Goal: Task Accomplishment & Management: Use online tool/utility

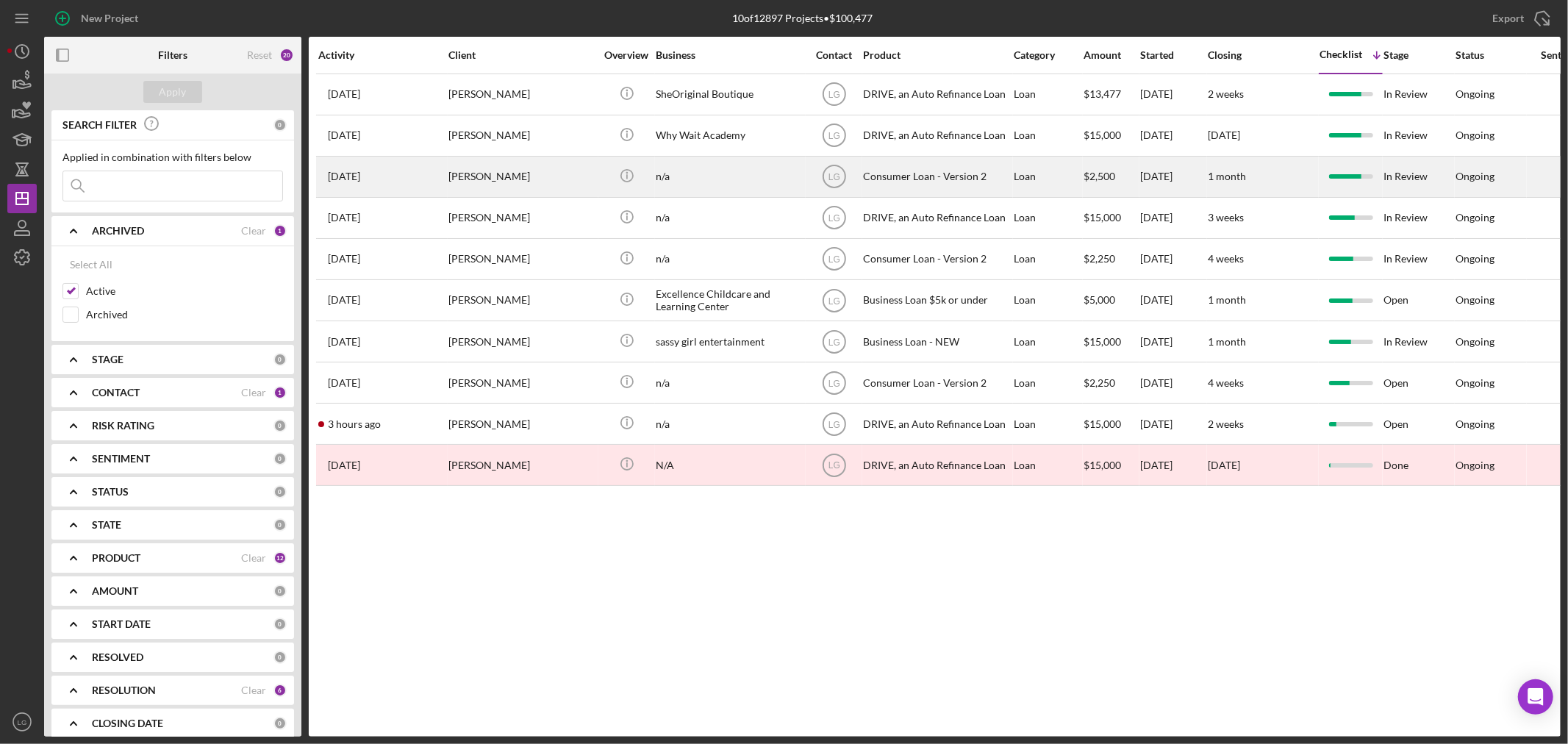
click at [530, 165] on div "[PERSON_NAME]" at bounding box center [521, 176] width 147 height 39
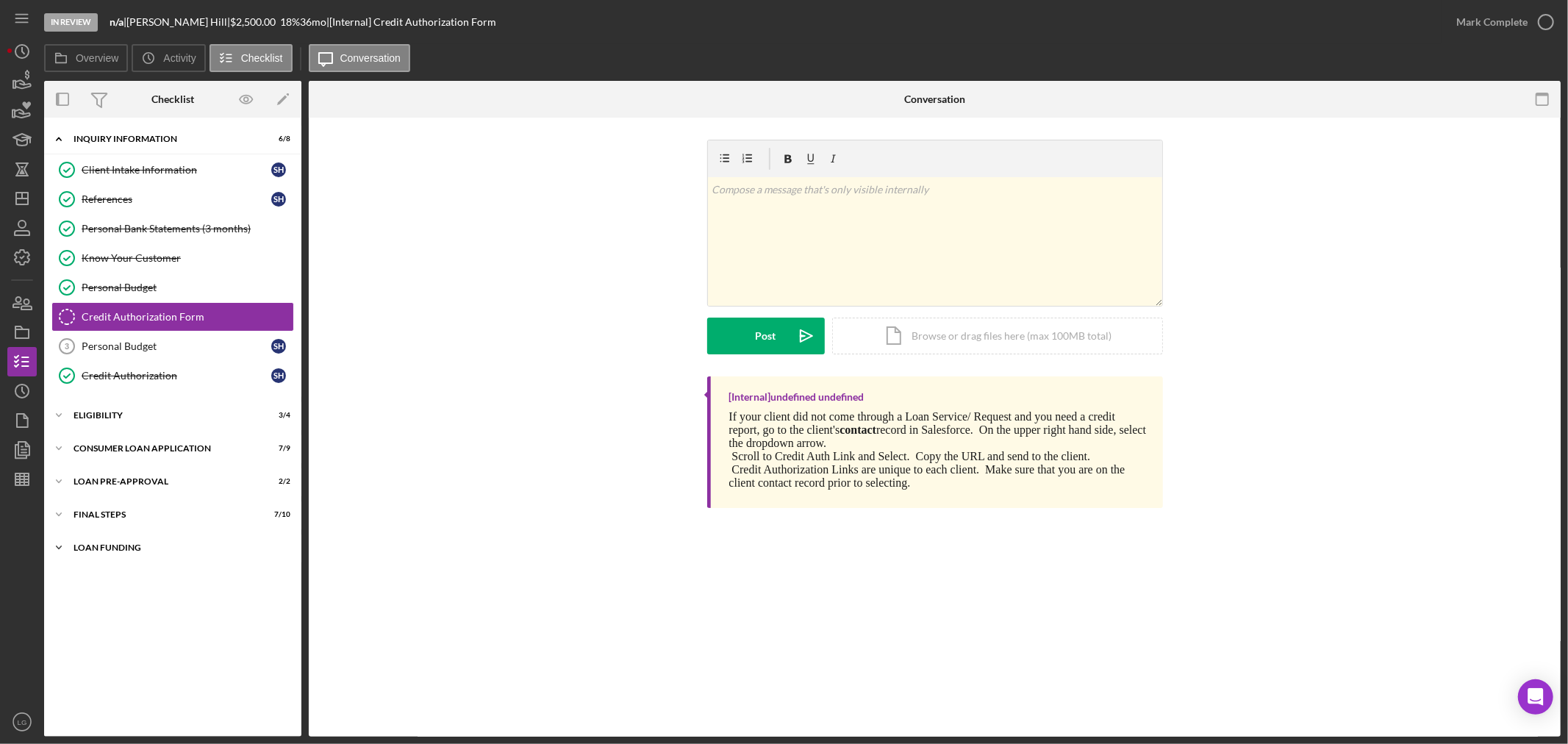
click at [203, 552] on div "Loan Funding" at bounding box center [178, 547] width 210 height 9
click at [240, 575] on div "Loan Funded!" at bounding box center [176, 578] width 190 height 11
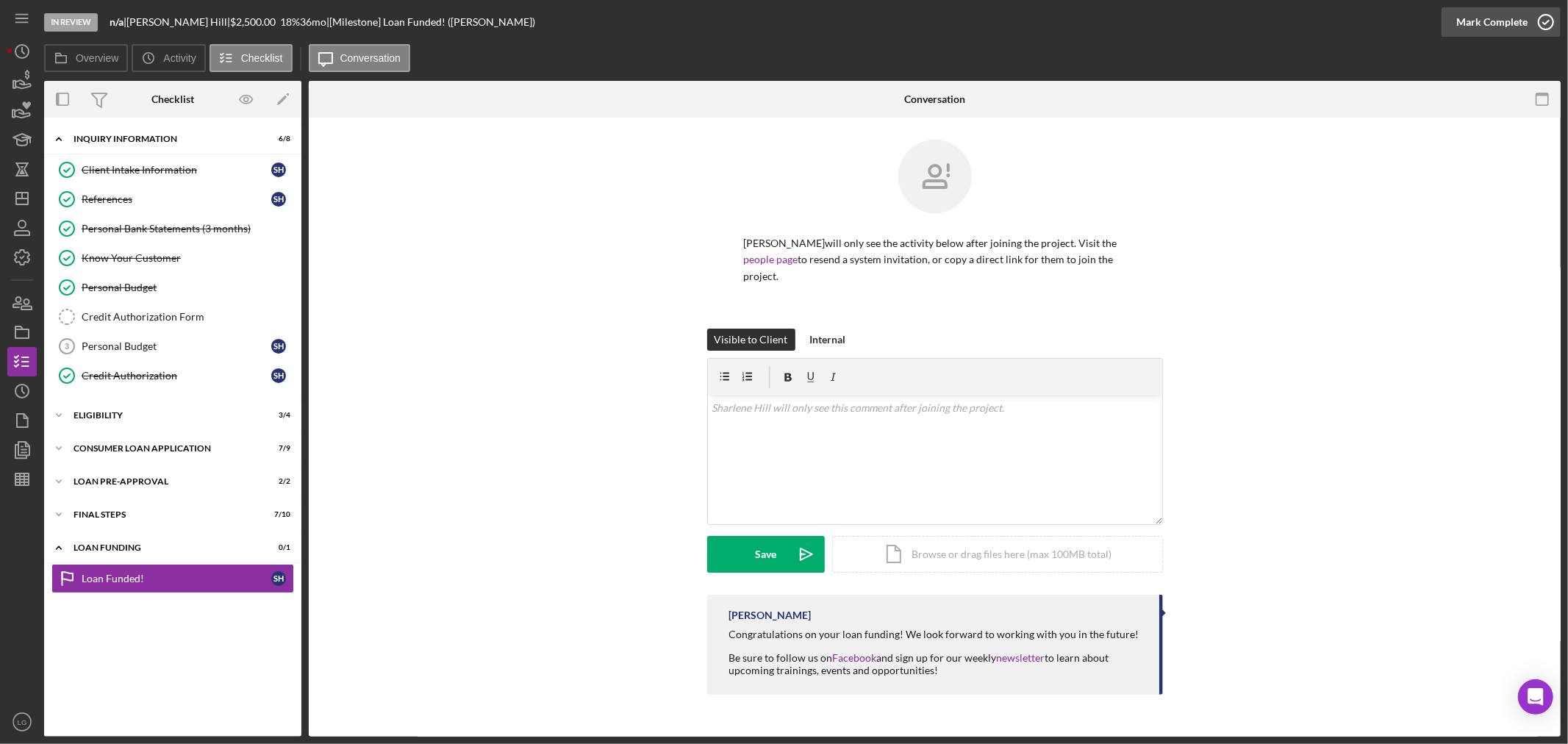
click at [1459, 30] on div "Mark Complete" at bounding box center [1491, 22] width 71 height 29
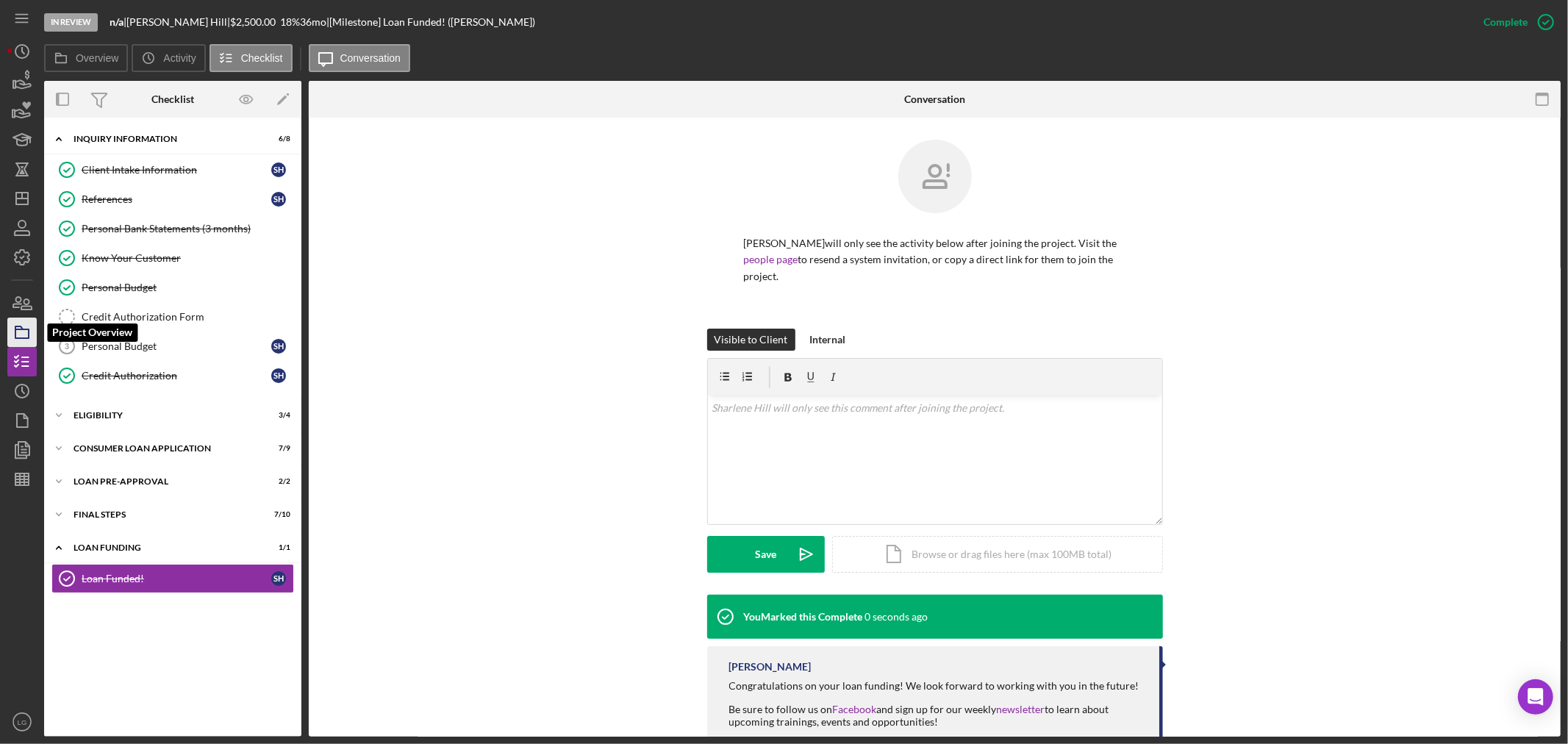
click at [19, 332] on icon "button" at bounding box center [22, 332] width 37 height 37
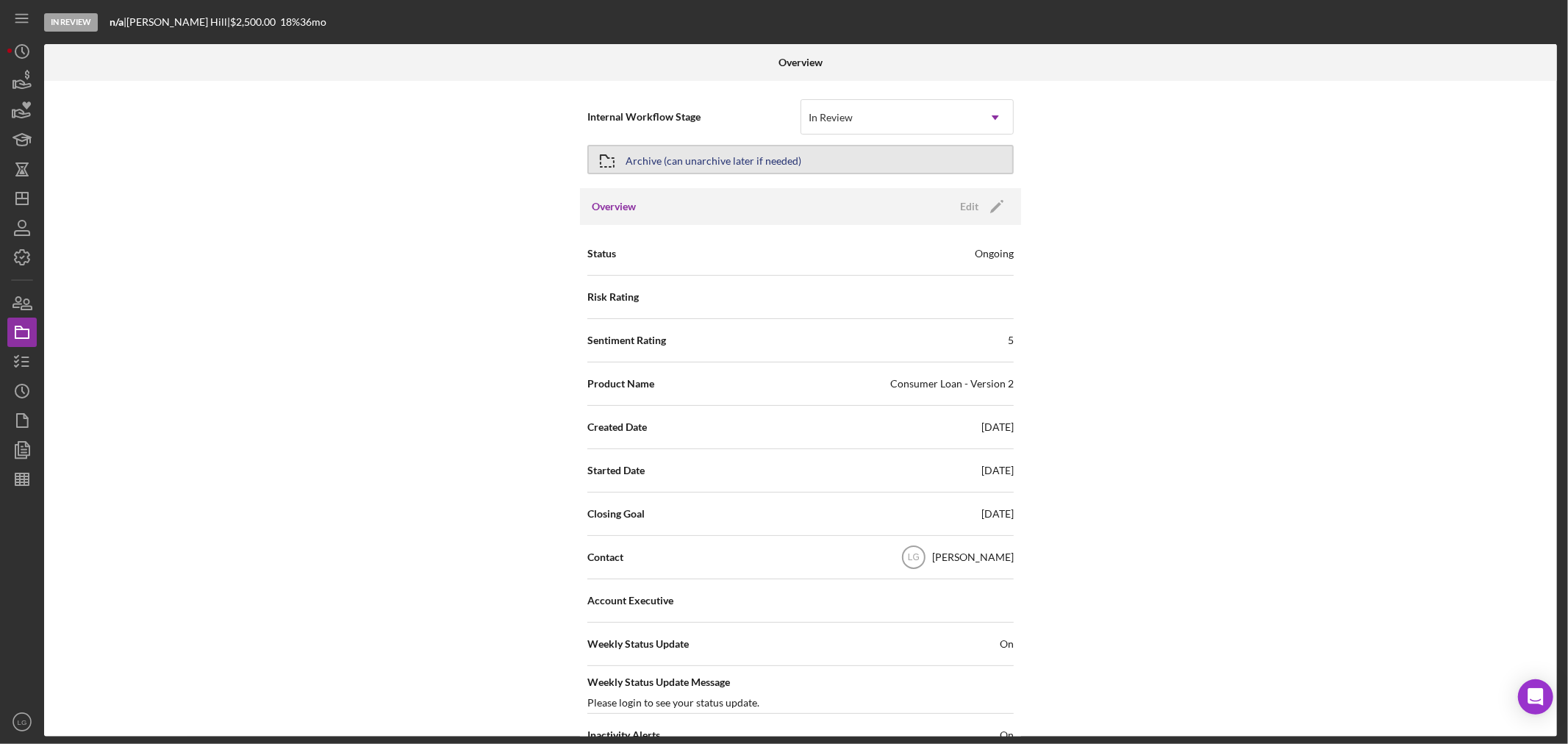
click at [715, 167] on div "Archive (can unarchive later if needed)" at bounding box center [713, 159] width 175 height 27
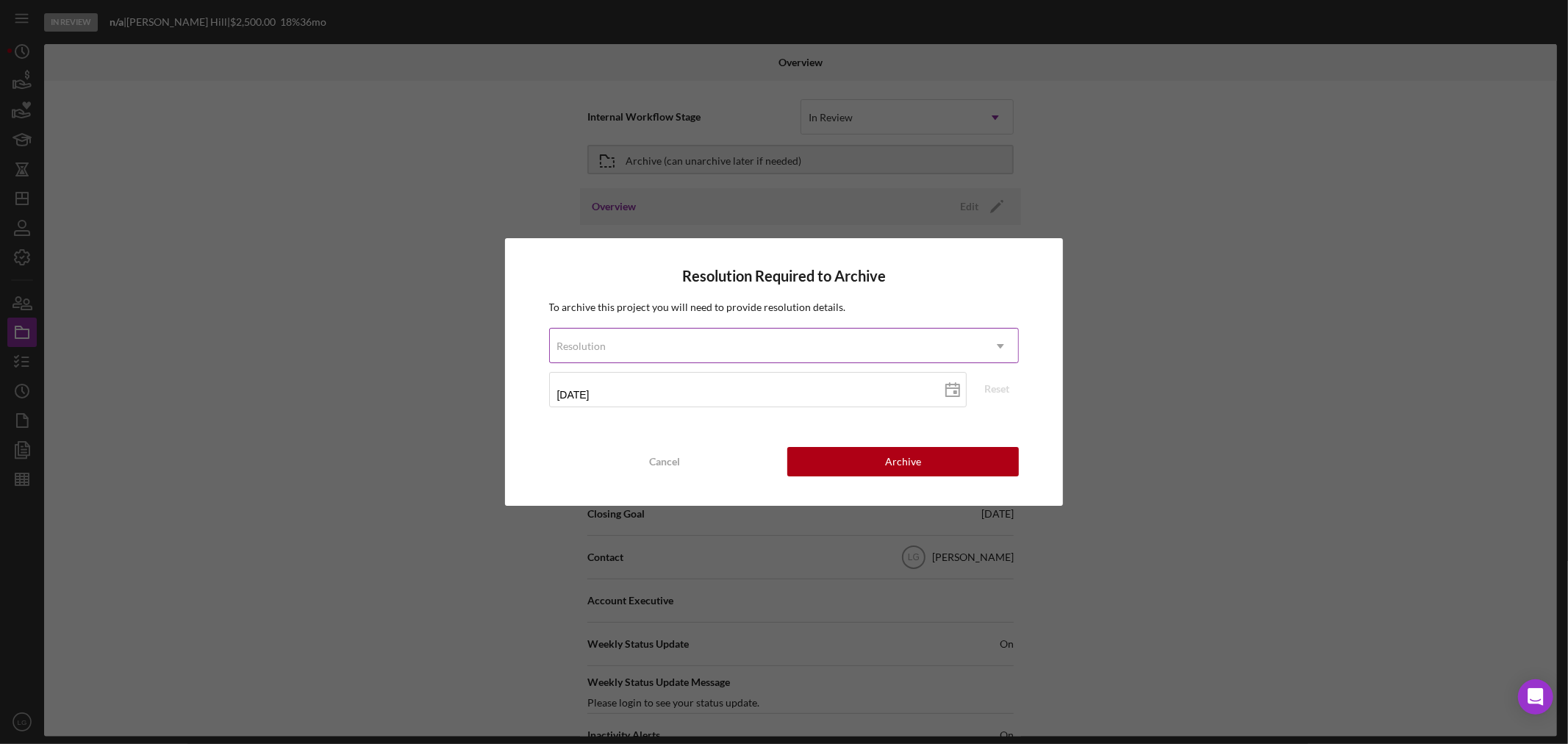
click at [886, 334] on div "Resolution" at bounding box center [766, 346] width 433 height 34
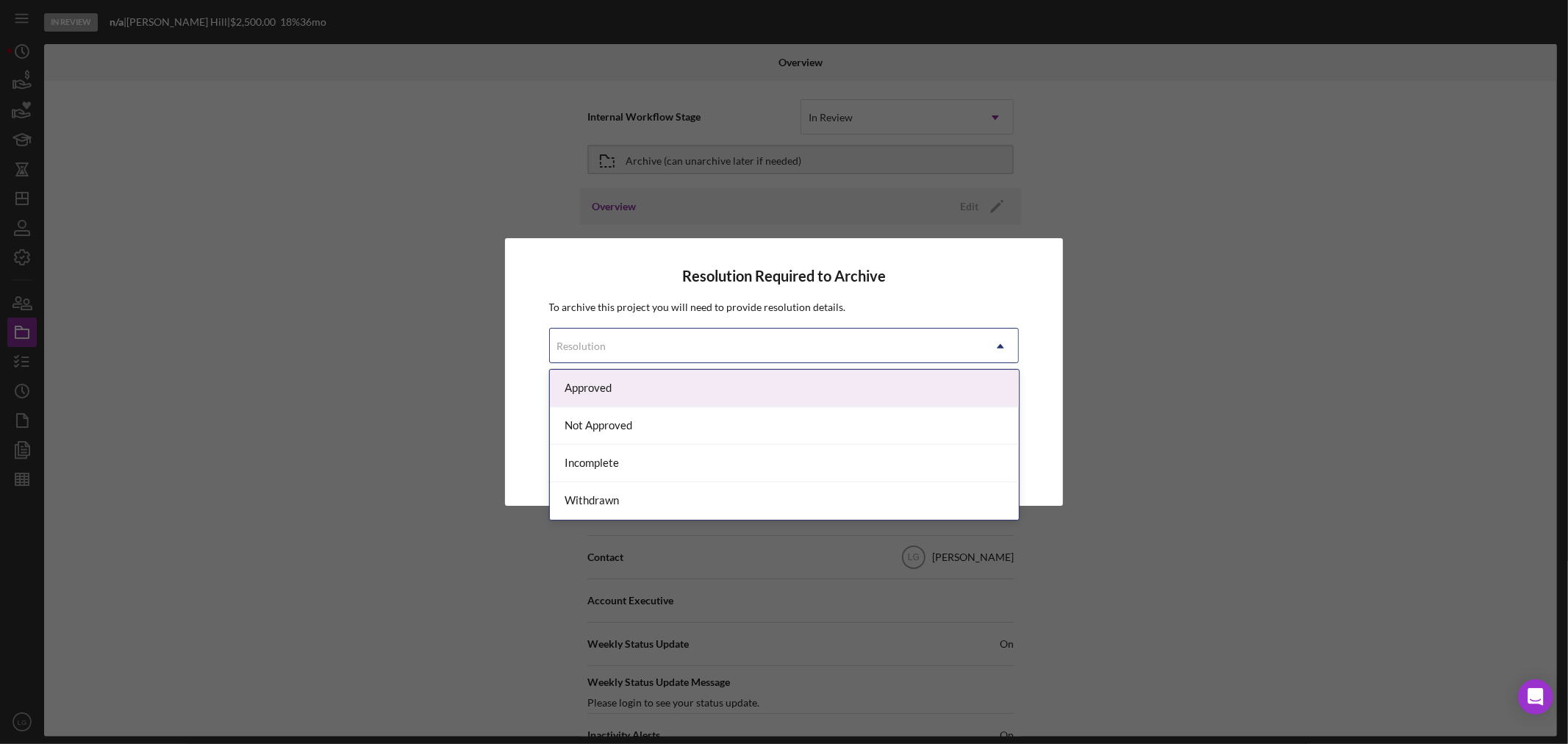
click at [614, 397] on div "Approved" at bounding box center [784, 389] width 469 height 38
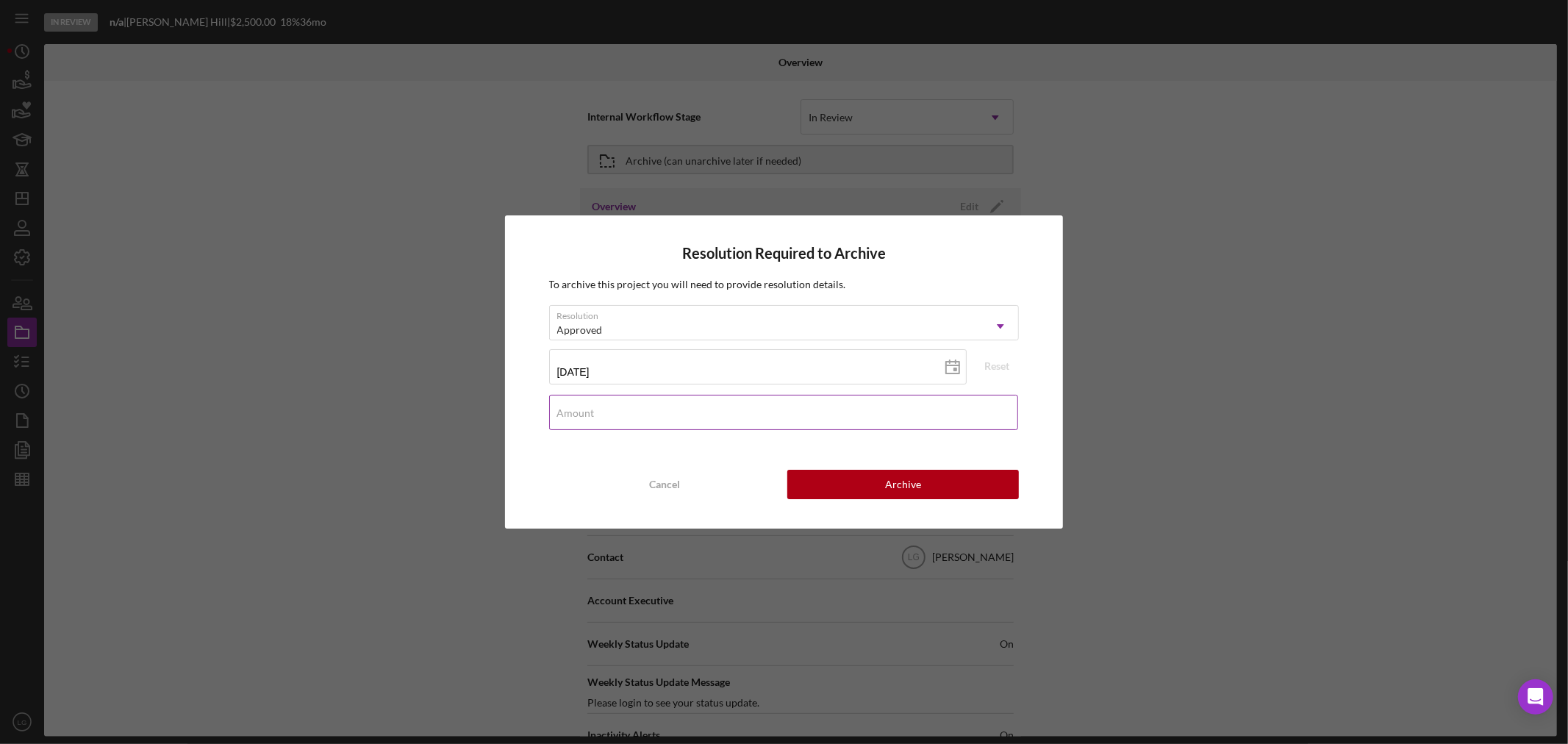
click at [822, 411] on input "Amount" at bounding box center [783, 411] width 469 height 35
type input "$2,250"
click at [880, 478] on button "Archive" at bounding box center [903, 483] width 231 height 29
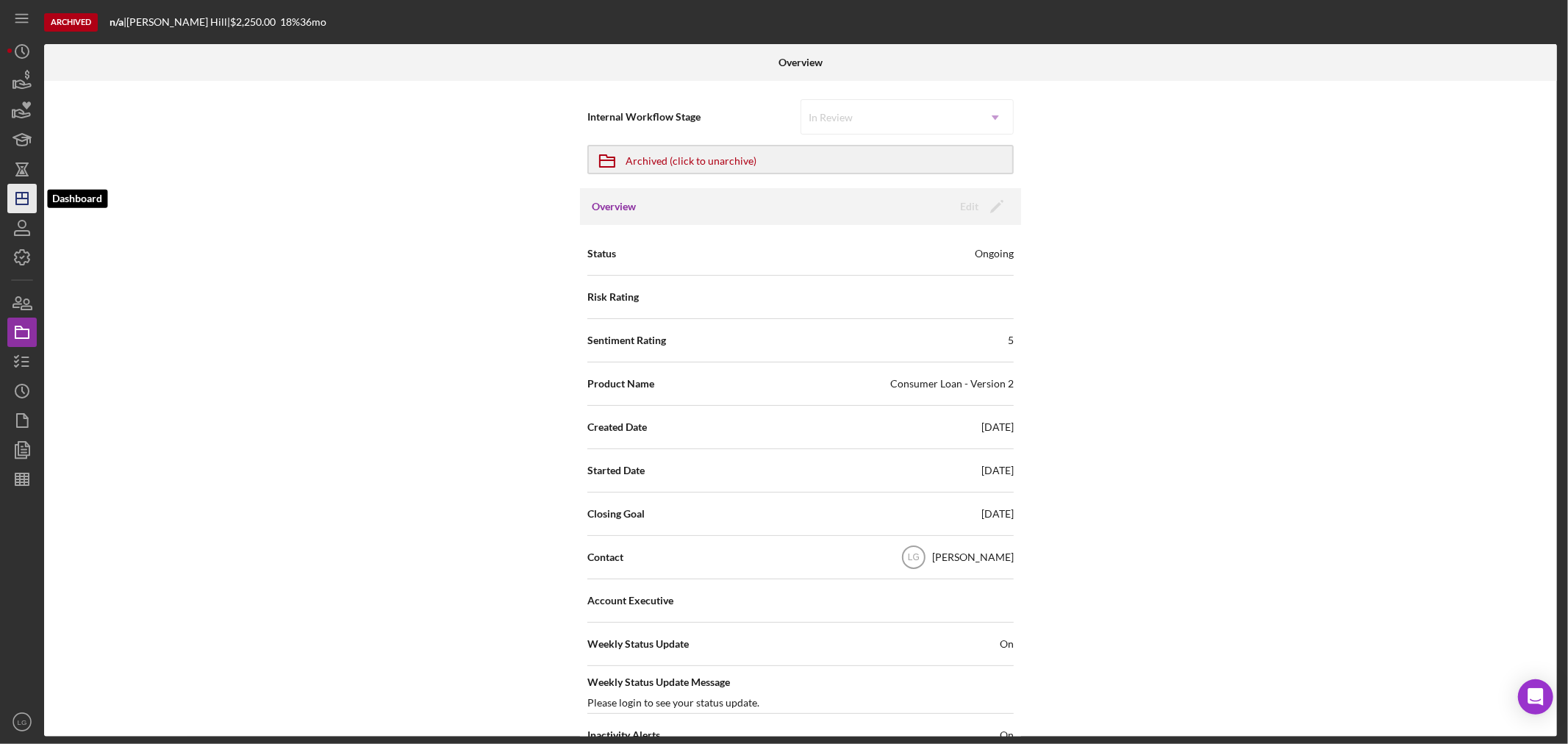
click at [16, 197] on polygon "button" at bounding box center [22, 198] width 11 height 11
